Goal: Information Seeking & Learning: Learn about a topic

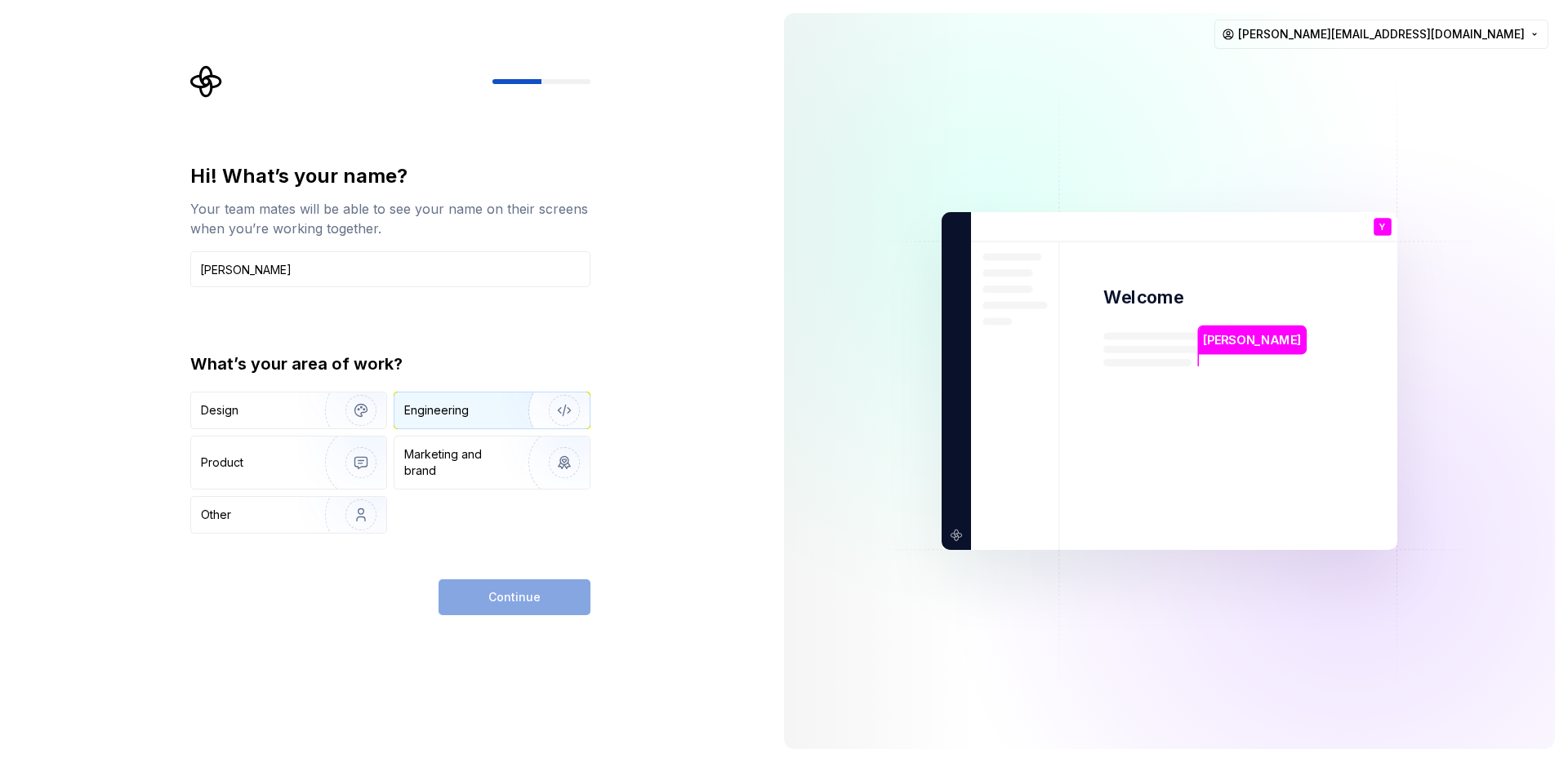
type input "Yang Guo"
click at [508, 412] on img "button" at bounding box center [554, 411] width 105 height 110
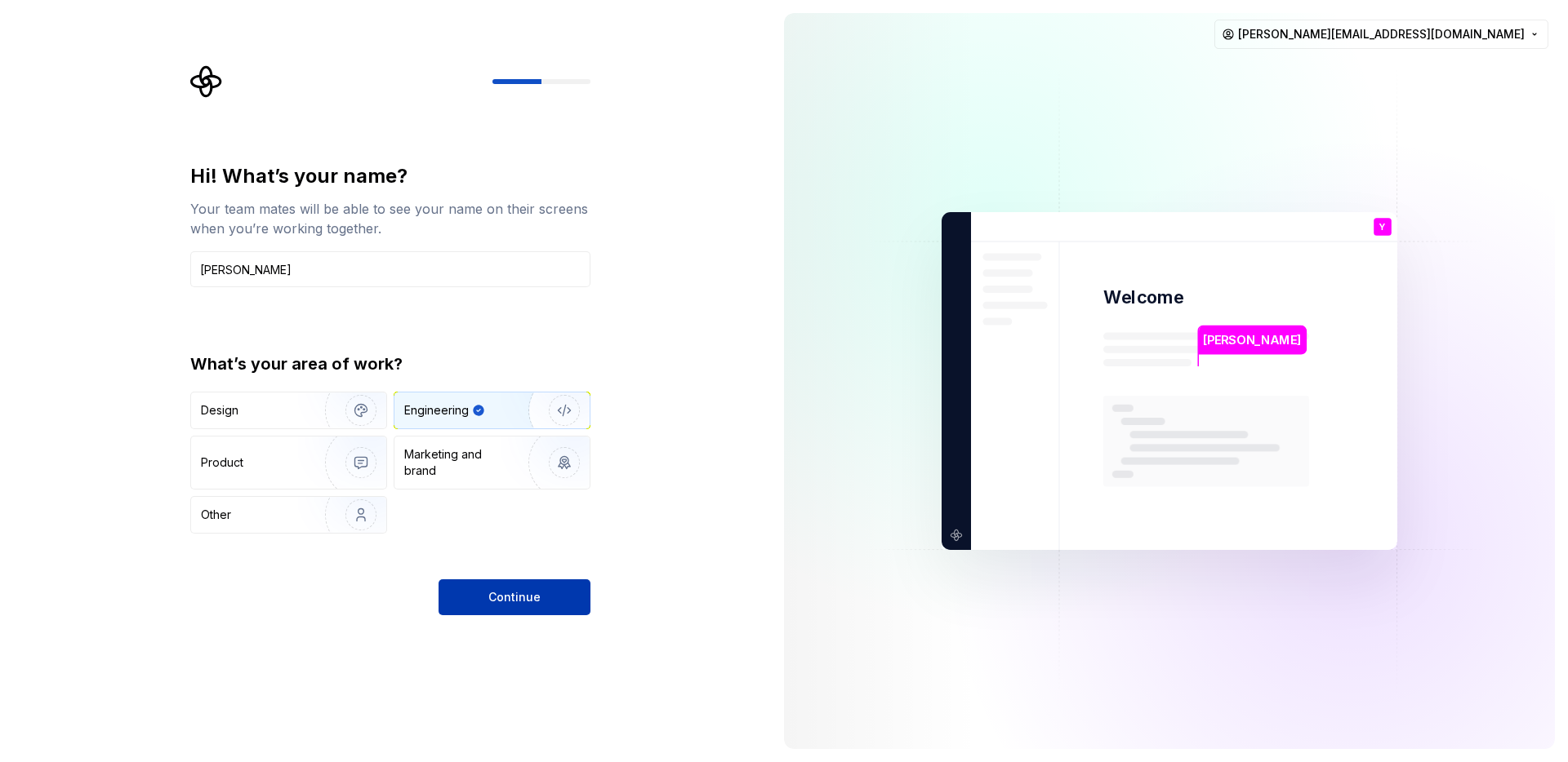
click at [530, 601] on span "Continue" at bounding box center [514, 597] width 52 height 17
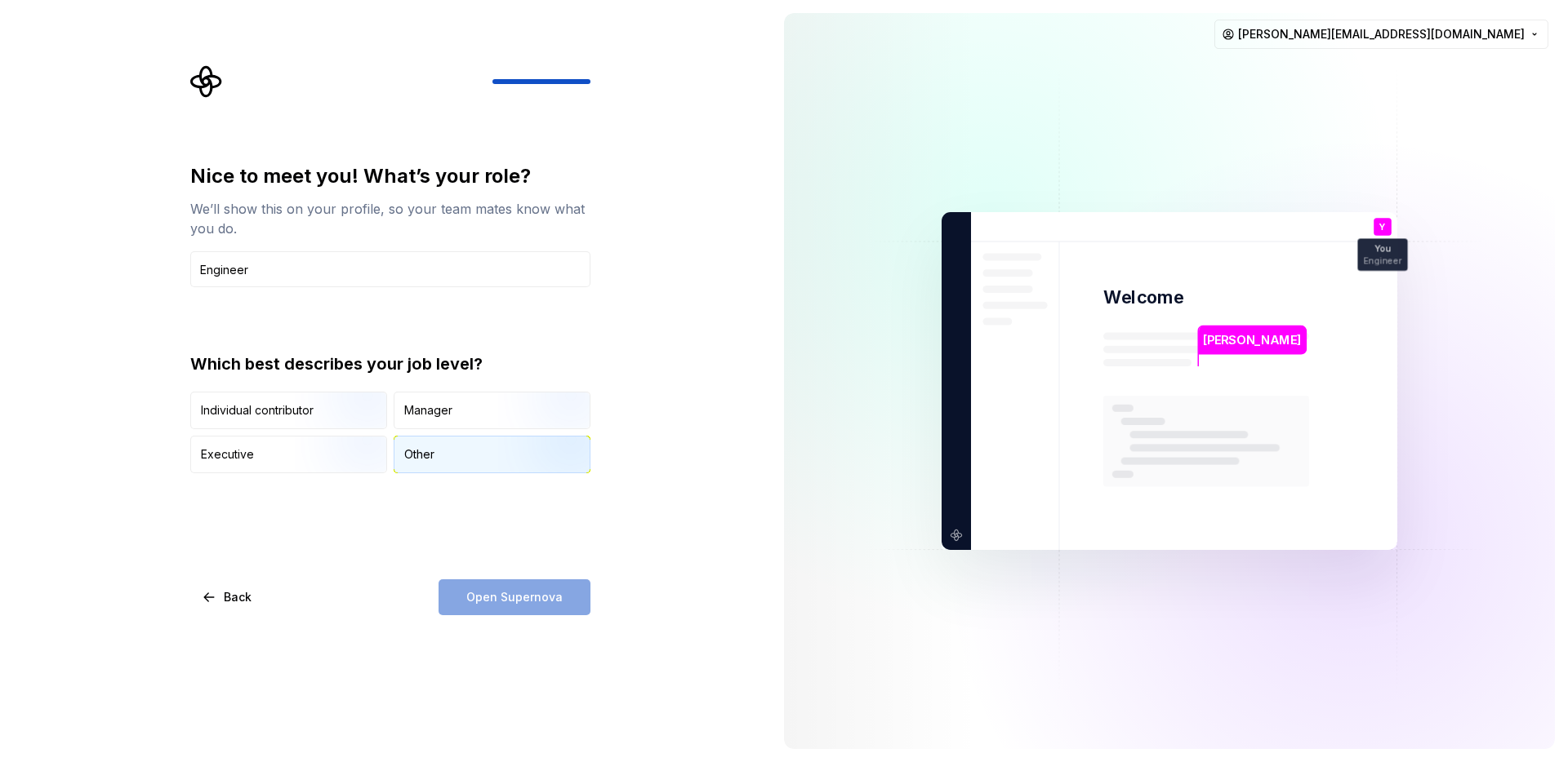
type input "Engineer"
click at [413, 446] on div "Other" at bounding box center [419, 454] width 31 height 17
click at [511, 589] on span "Open Supernova" at bounding box center [514, 597] width 97 height 17
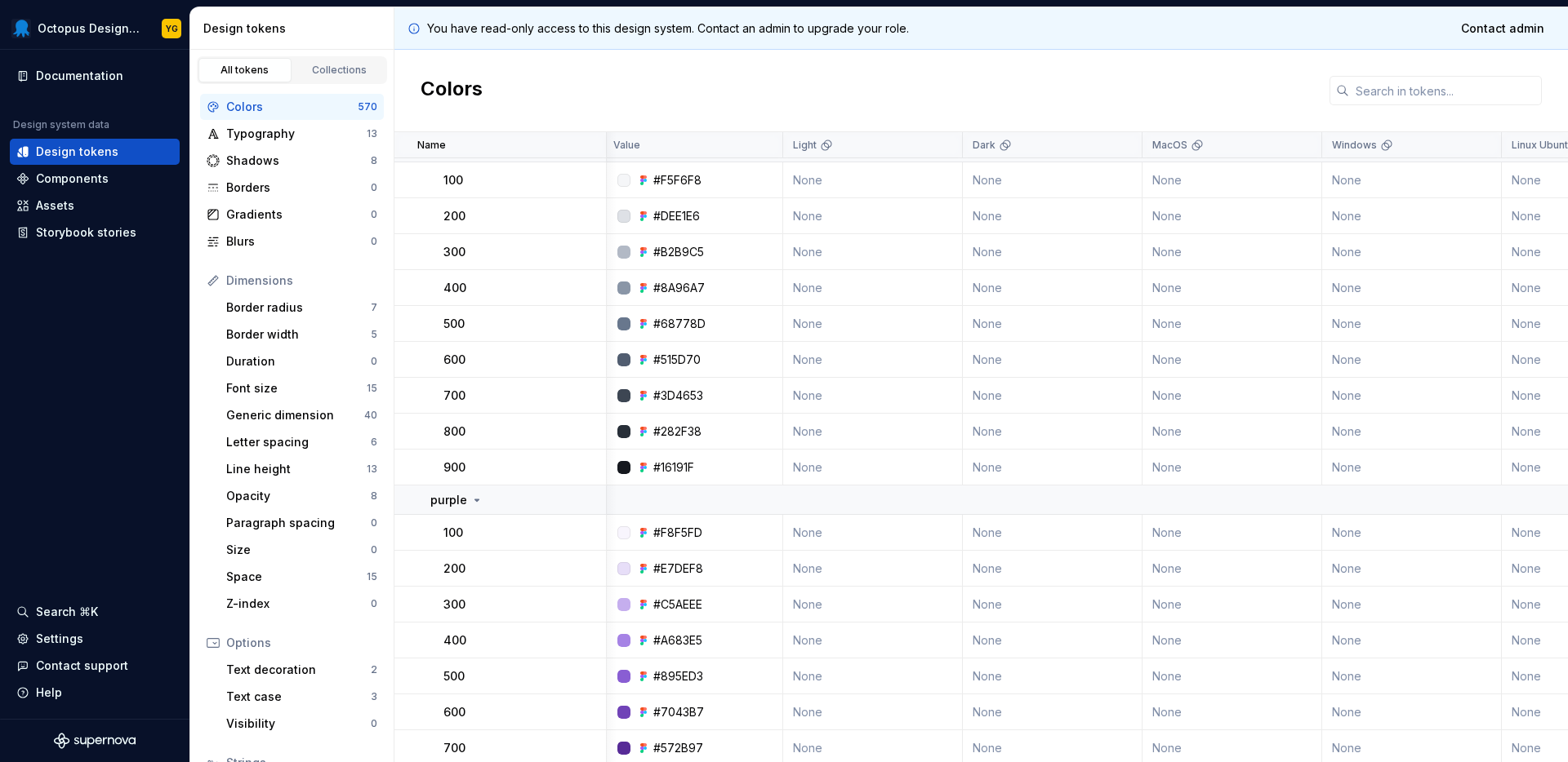
scroll to position [0, 3]
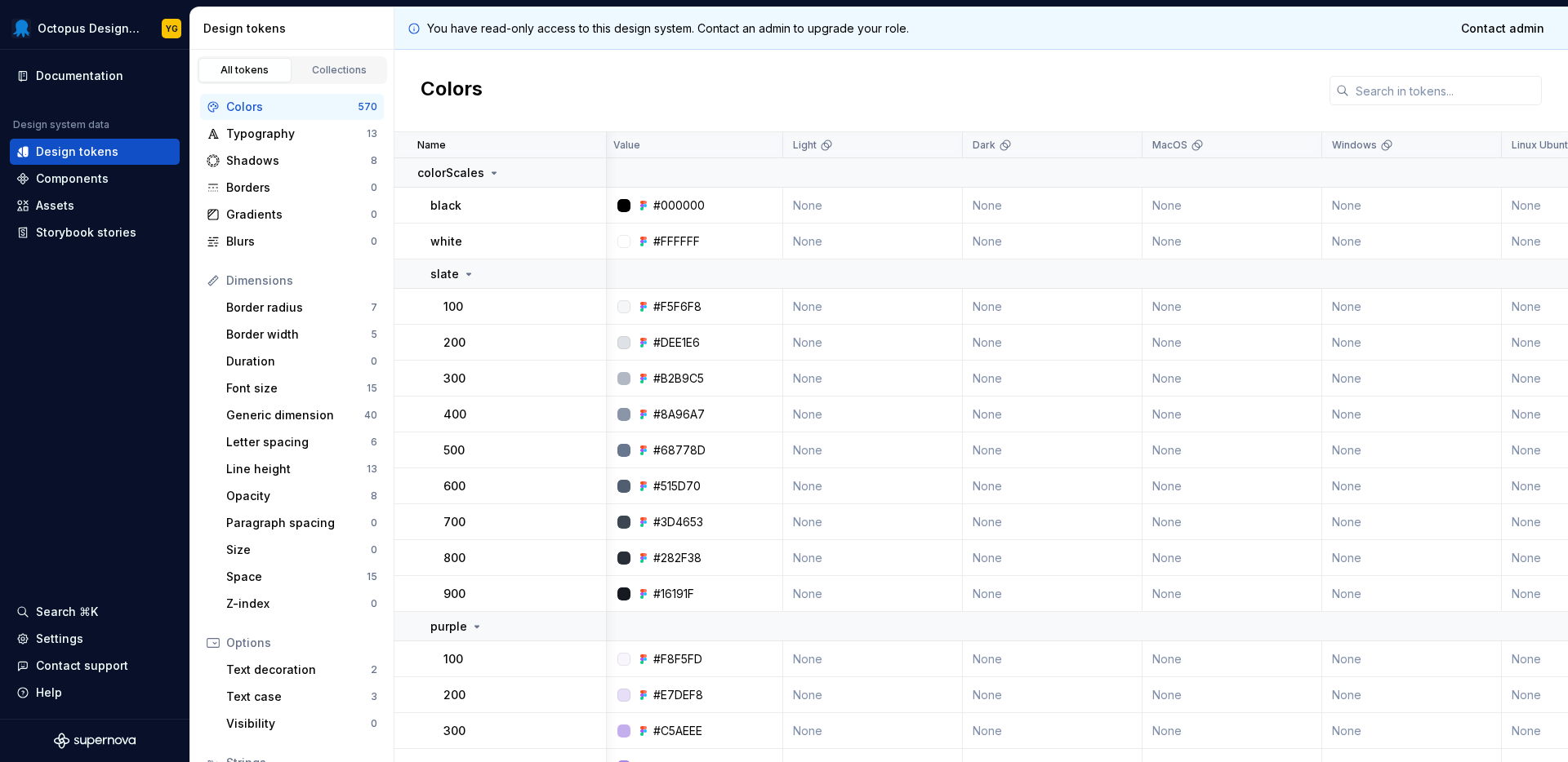
click at [1195, 43] on div "You have read-only access to this design system. Contact an admin to upgrade yo…" at bounding box center [980, 28] width 1173 height 42
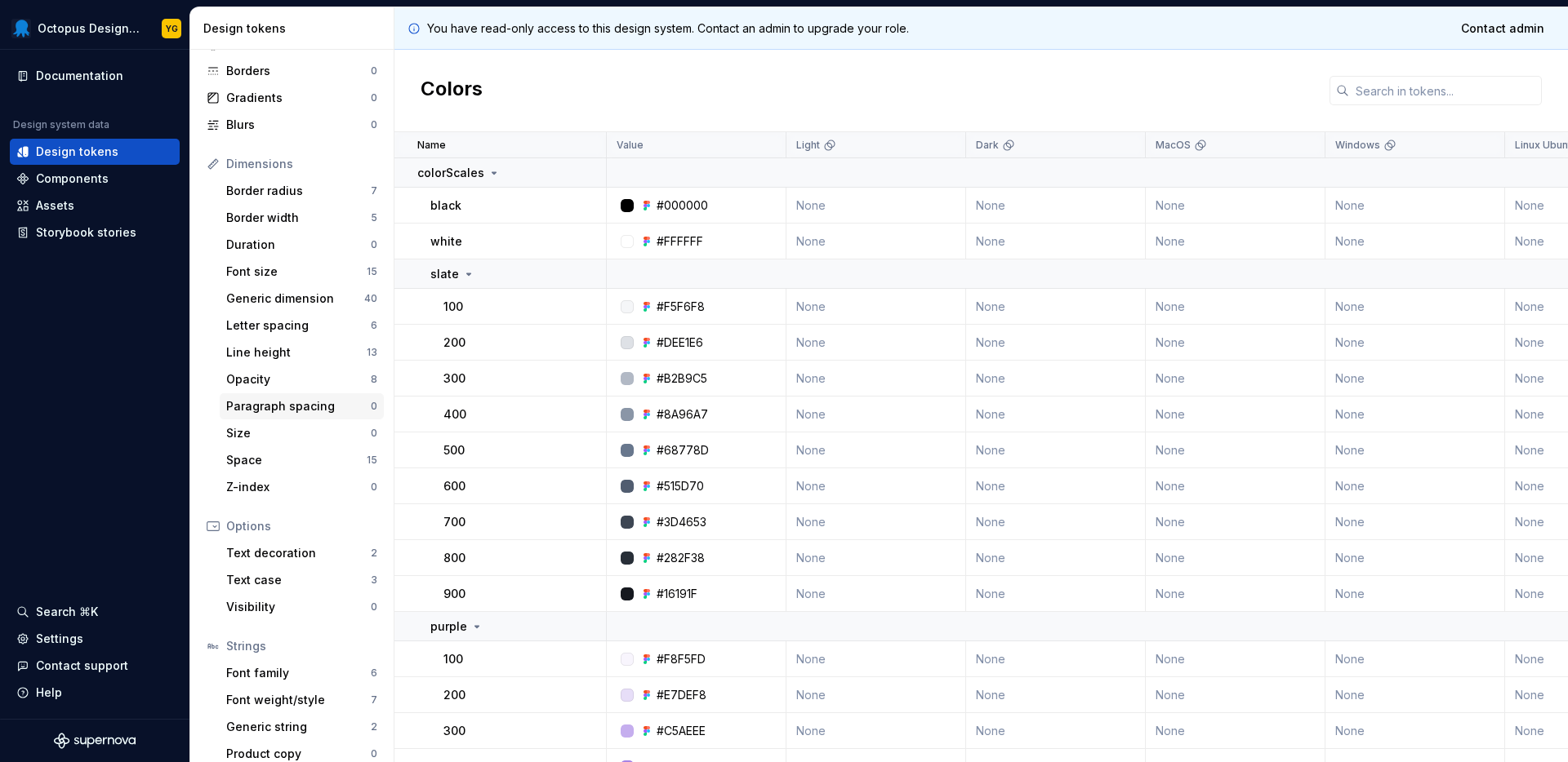
scroll to position [107, 0]
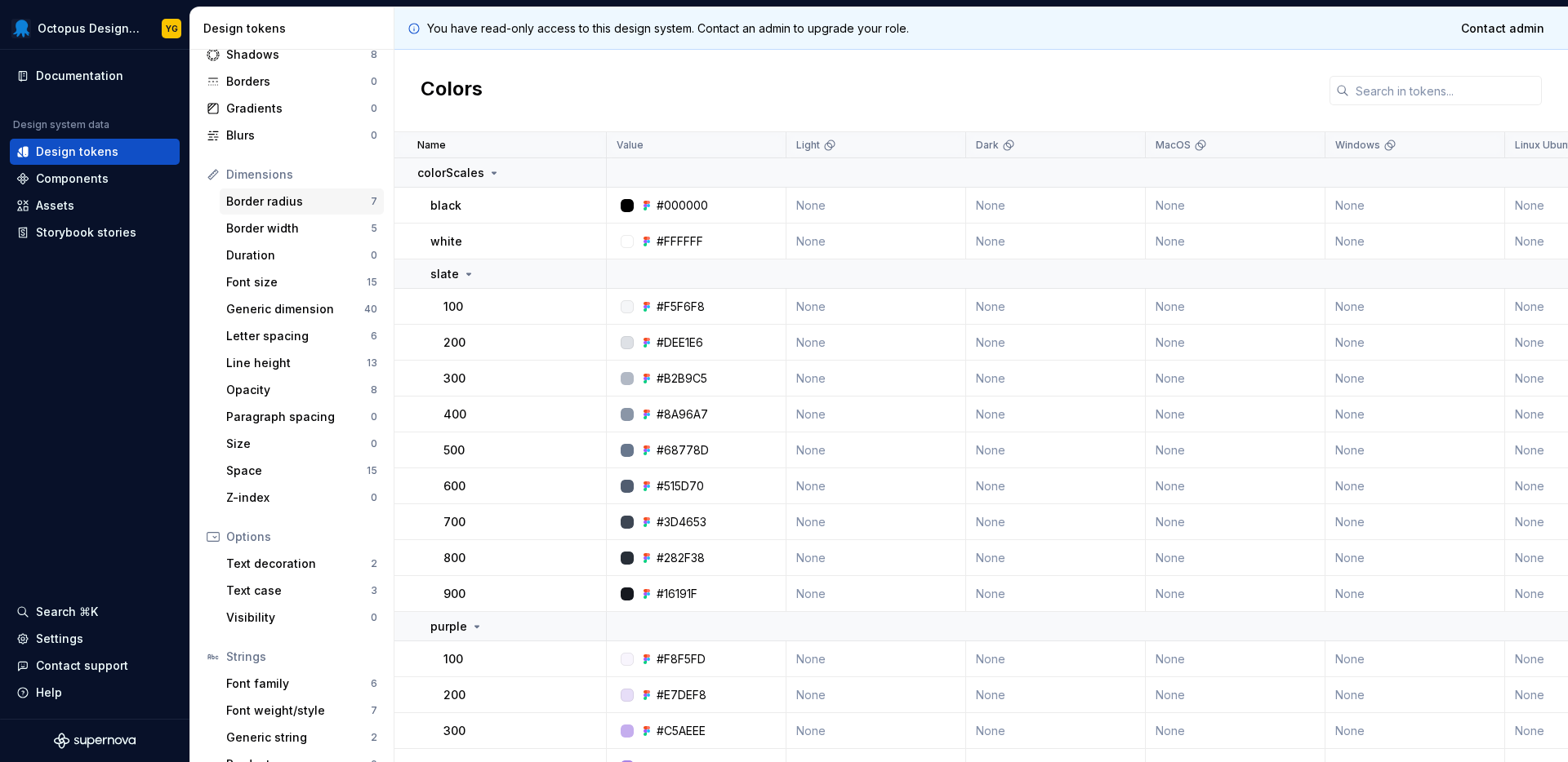
click at [292, 200] on div "Border radius" at bounding box center [298, 201] width 144 height 17
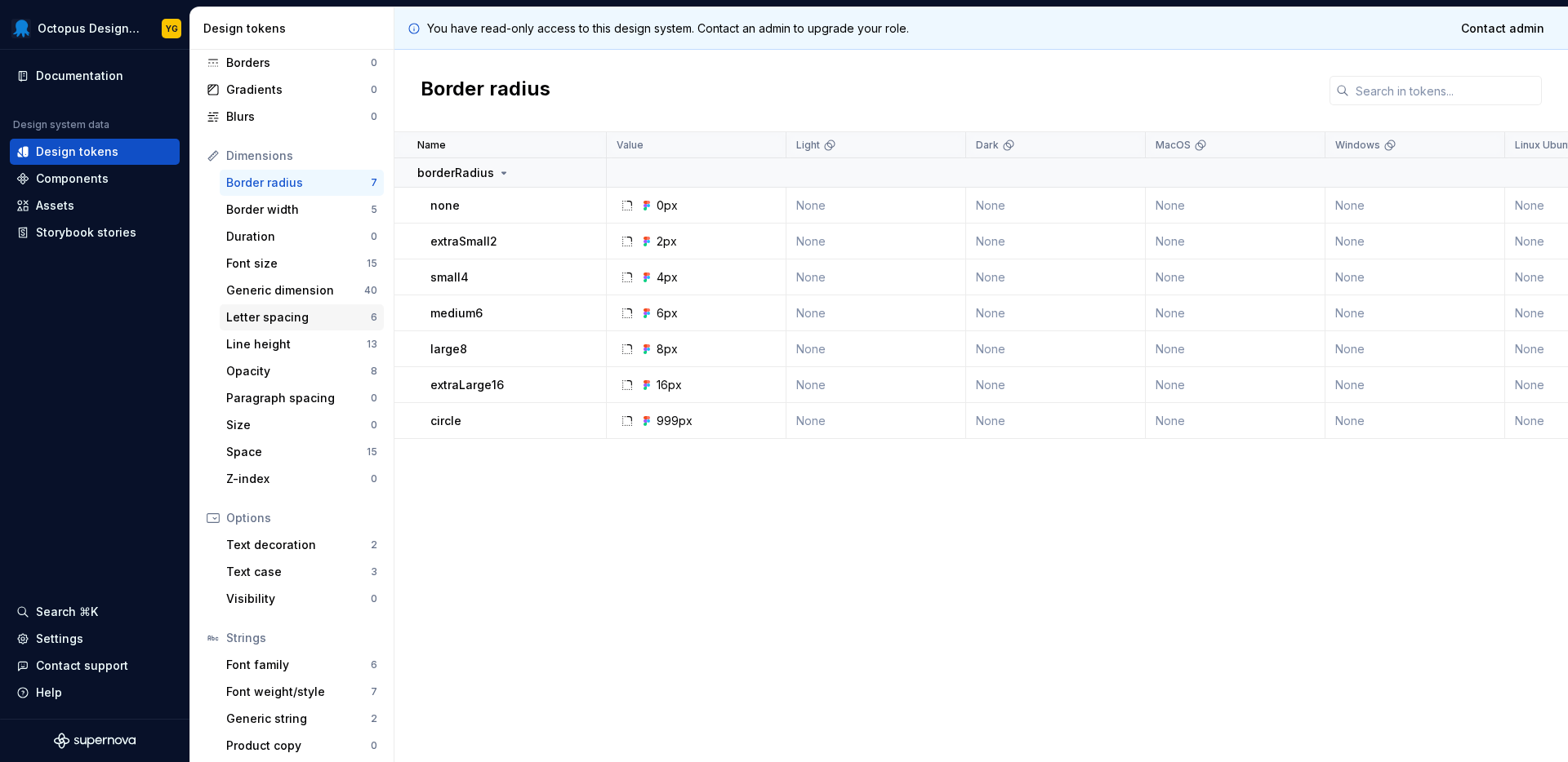
scroll to position [131, 0]
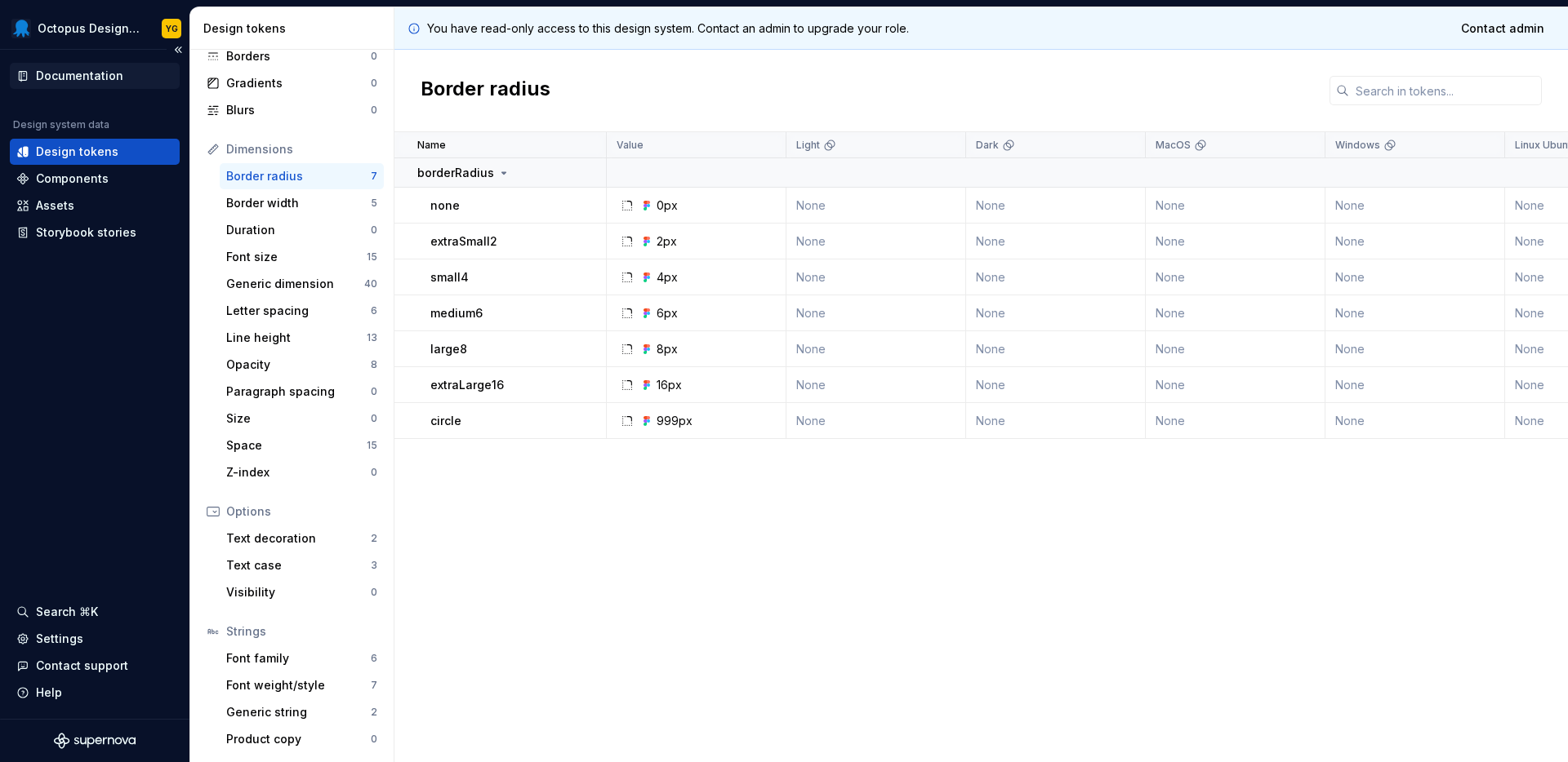
click at [83, 80] on div "Documentation" at bounding box center [79, 76] width 87 height 17
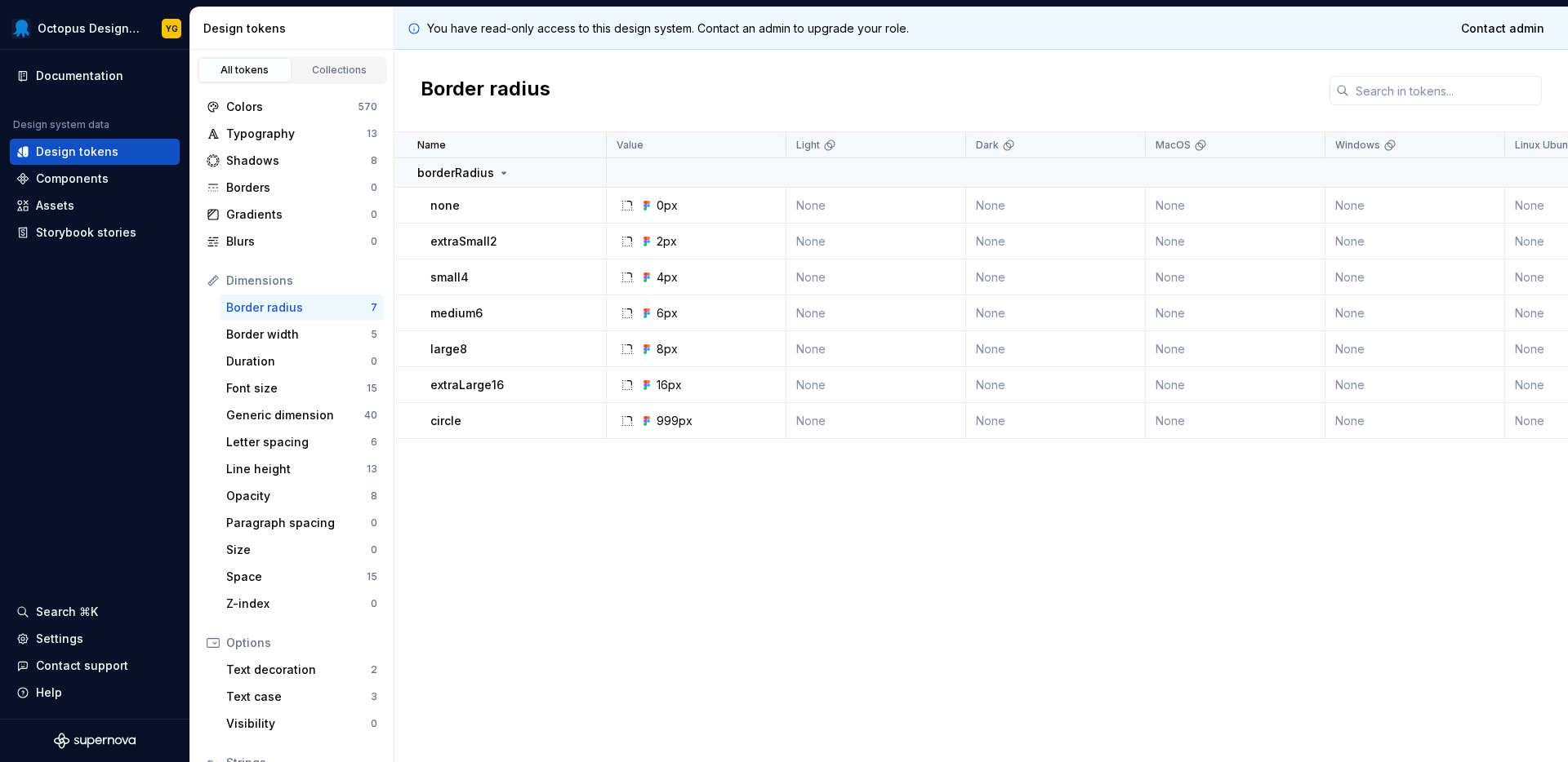
click at [323, 56] on div "All tokens Collections" at bounding box center [291, 70] width 191 height 28
click at [327, 60] on link "Collections" at bounding box center [340, 70] width 93 height 25
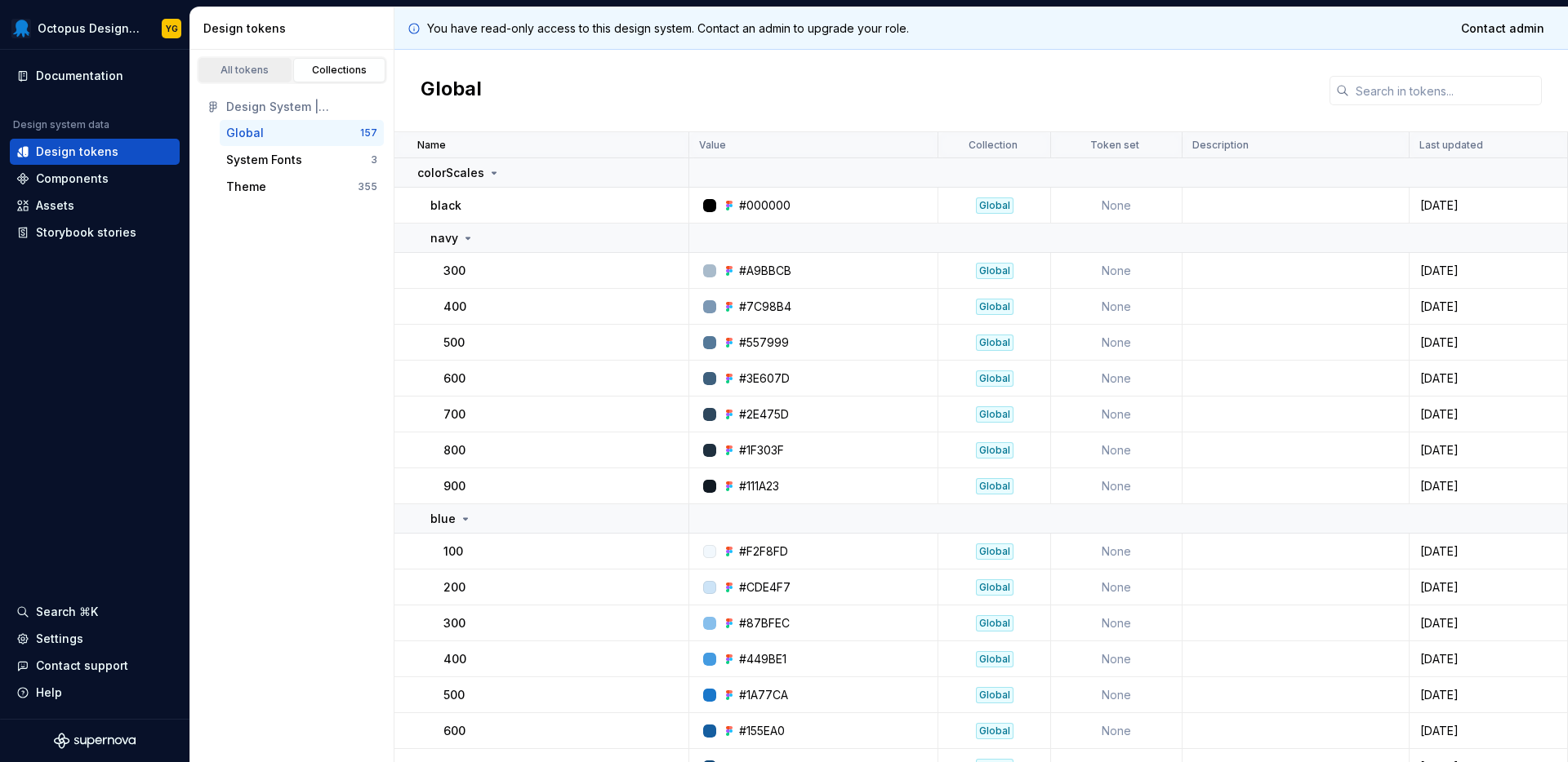
click at [243, 66] on div "All tokens" at bounding box center [245, 70] width 82 height 13
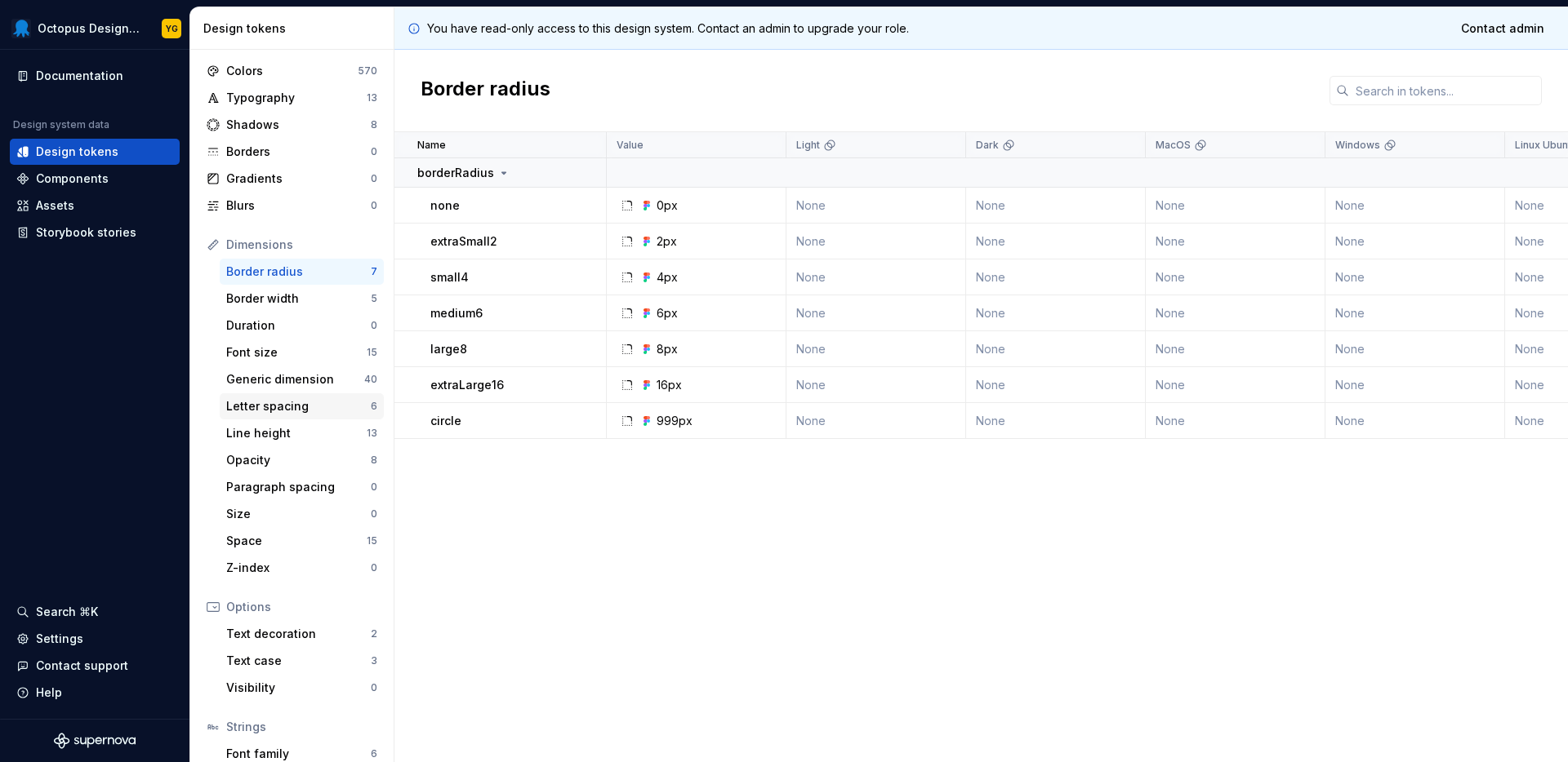
scroll to position [31, 0]
